Goal: Information Seeking & Learning: Find specific fact

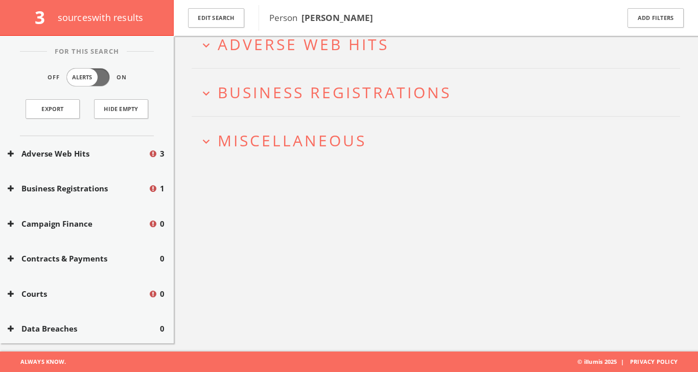
click at [304, 50] on span "Adverse Web Hits" at bounding box center [303, 44] width 171 height 21
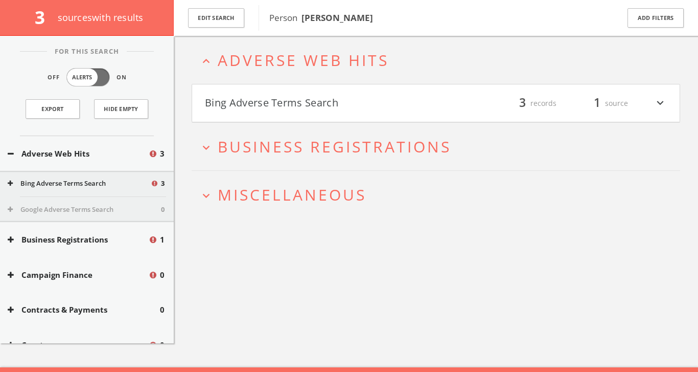
click at [293, 98] on button "Bing Adverse Terms Search" at bounding box center [320, 103] width 231 height 17
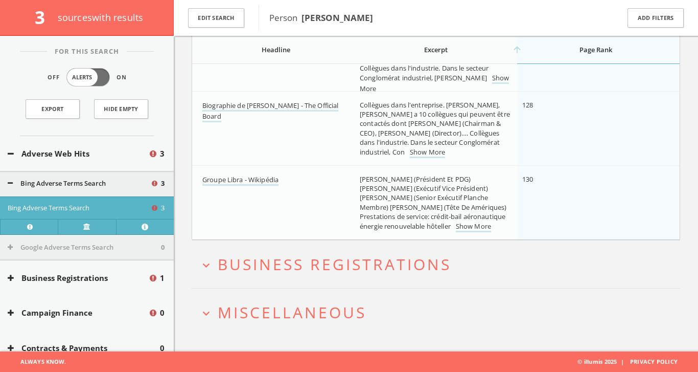
scroll to position [207, 0]
click at [210, 264] on icon "expand_more" at bounding box center [206, 265] width 14 height 14
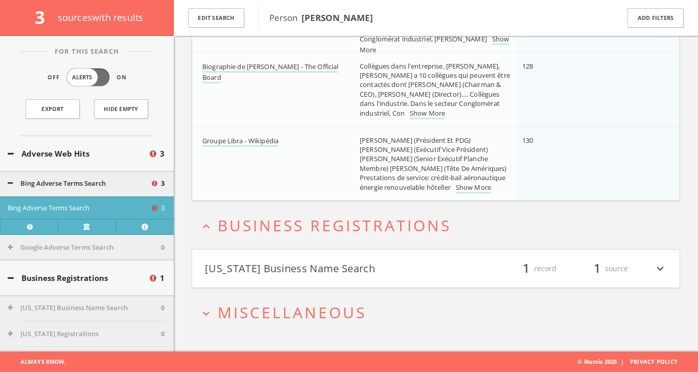
scroll to position [245, 0]
click at [425, 272] on button "[US_STATE] Business Name Search" at bounding box center [320, 268] width 231 height 17
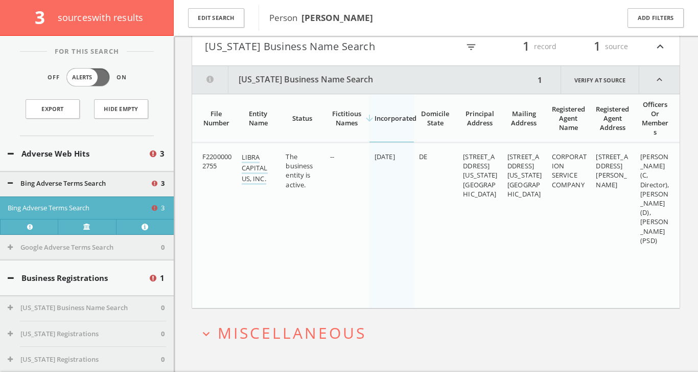
scroll to position [479, 0]
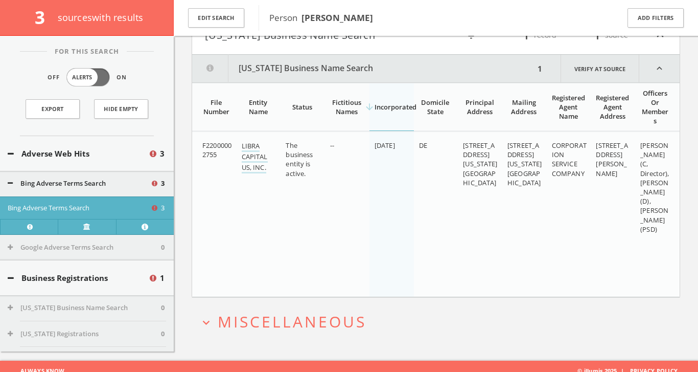
click at [342, 311] on span "Miscellaneous" at bounding box center [292, 321] width 149 height 21
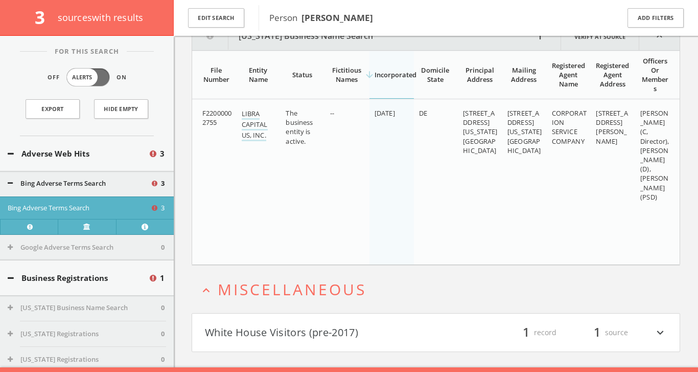
scroll to position [517, 0]
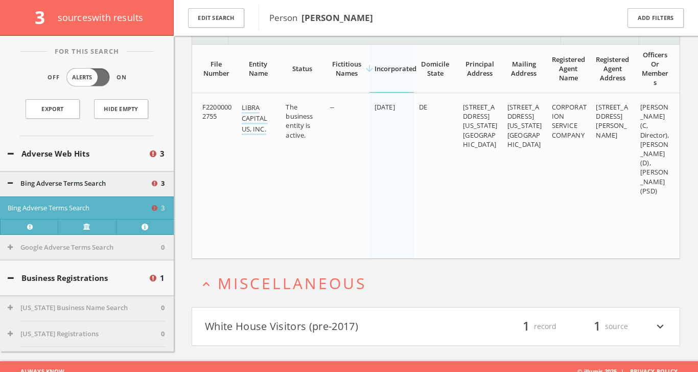
click at [342, 317] on button "White House Visitors (pre-2017)" at bounding box center [320, 325] width 231 height 17
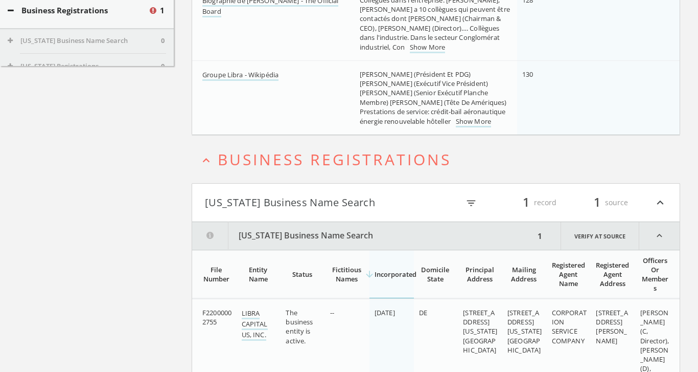
scroll to position [0, 0]
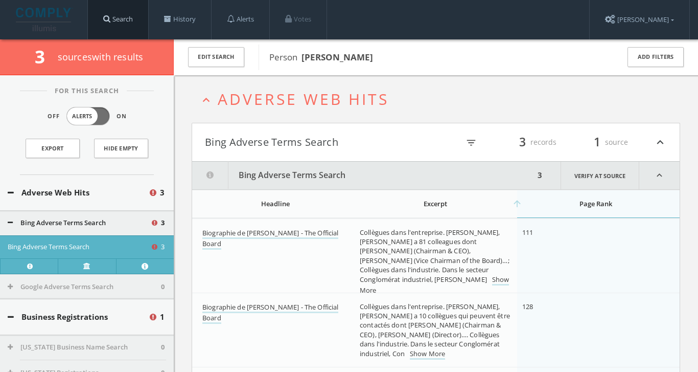
click at [127, 12] on link "Search" at bounding box center [118, 19] width 60 height 39
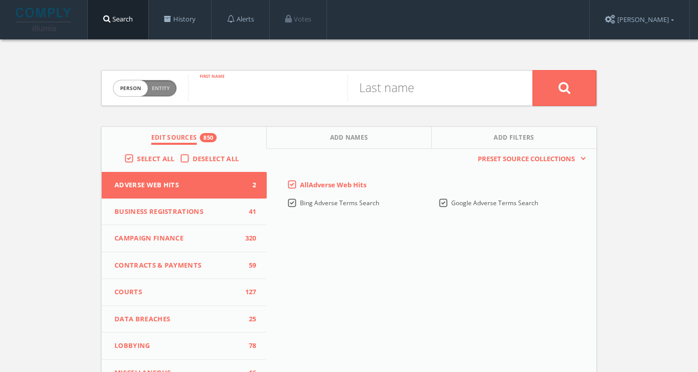
click at [254, 89] on input "text" at bounding box center [268, 88] width 160 height 27
type input "[PERSON_NAME]"
click at [153, 77] on div "Person Entity person" at bounding box center [145, 89] width 64 height 36
click at [154, 87] on span "Entity" at bounding box center [161, 88] width 18 height 8
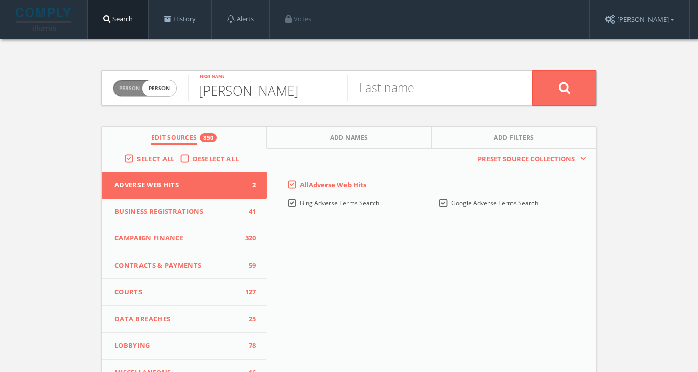
checkbox input "true"
click at [241, 94] on input "text" at bounding box center [360, 88] width 345 height 27
type input "Alithea capital"
click at [564, 87] on button at bounding box center [565, 88] width 64 height 36
